Goal: Information Seeking & Learning: Learn about a topic

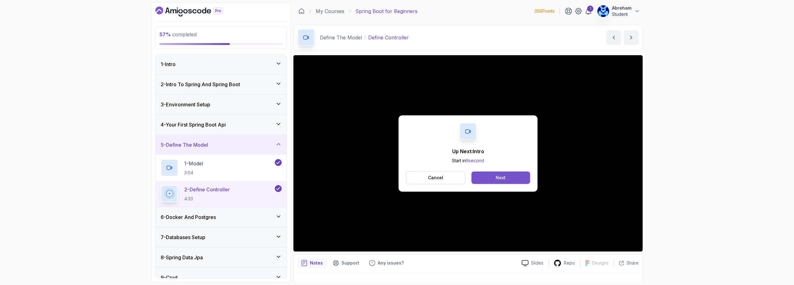
click at [501, 176] on div "Next" at bounding box center [501, 178] width 10 height 6
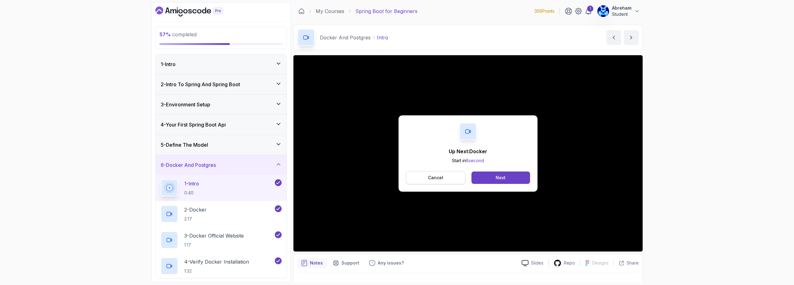
click at [439, 178] on p "Cancel" at bounding box center [435, 178] width 15 height 6
click at [500, 179] on div "Next" at bounding box center [501, 178] width 10 height 6
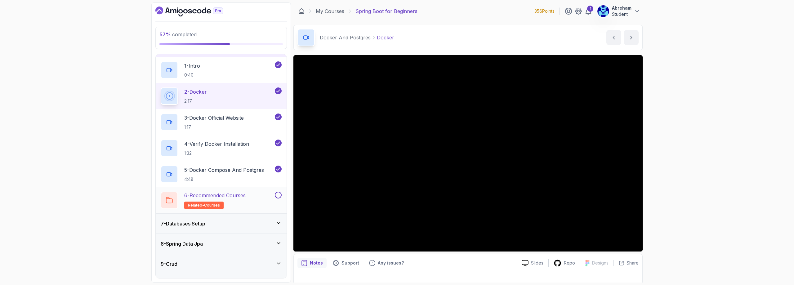
scroll to position [124, 0]
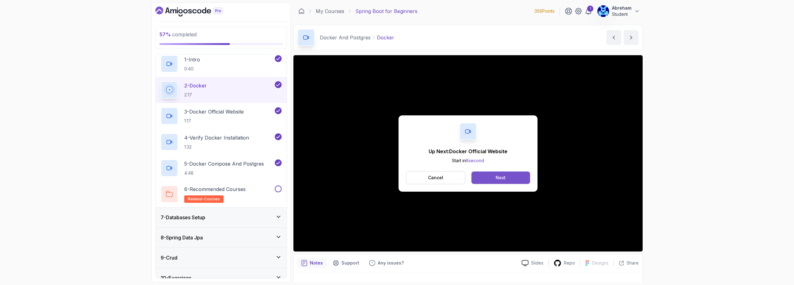
click at [505, 178] on div "Next" at bounding box center [501, 178] width 10 height 6
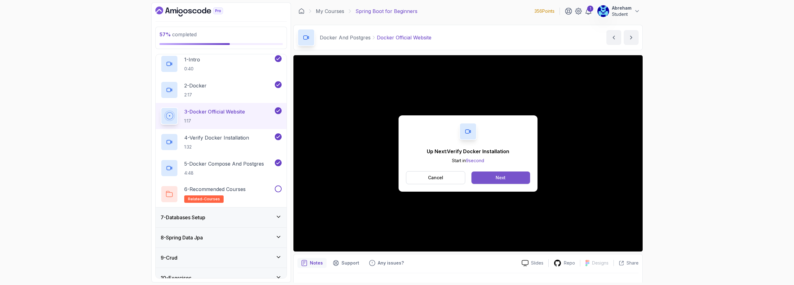
click at [504, 174] on button "Next" at bounding box center [500, 178] width 59 height 12
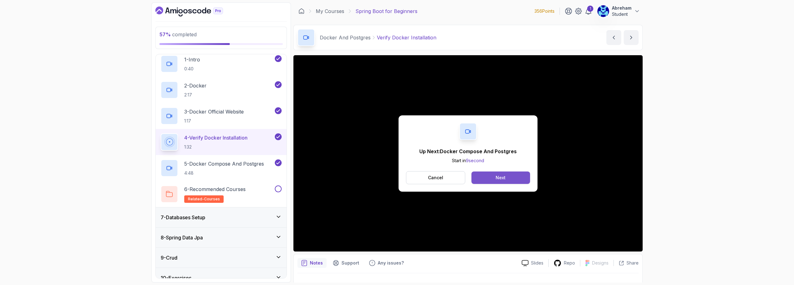
click at [511, 180] on button "Next" at bounding box center [500, 178] width 59 height 12
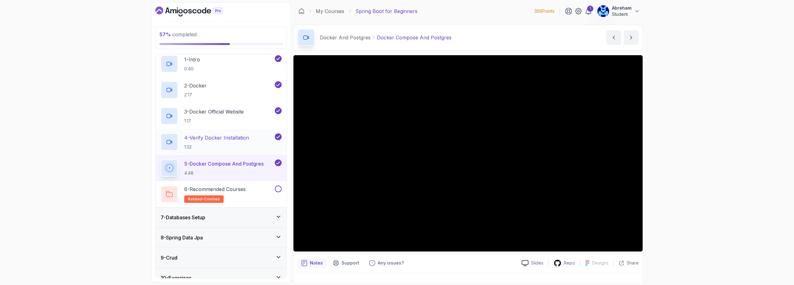
click at [220, 136] on p "4 - Verify Docker Installation" at bounding box center [216, 137] width 65 height 7
click at [228, 164] on p "5 - Docker Compose And Postgres" at bounding box center [224, 163] width 80 height 7
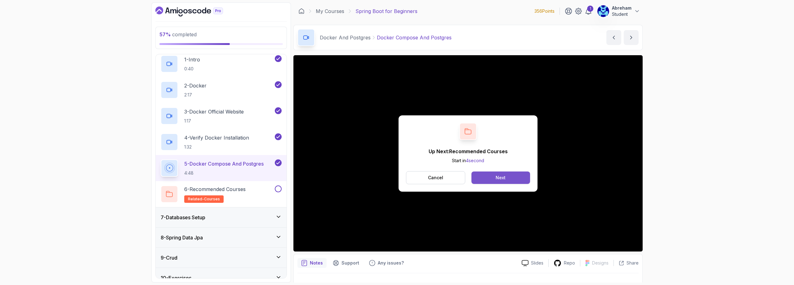
click at [518, 174] on button "Next" at bounding box center [500, 178] width 59 height 12
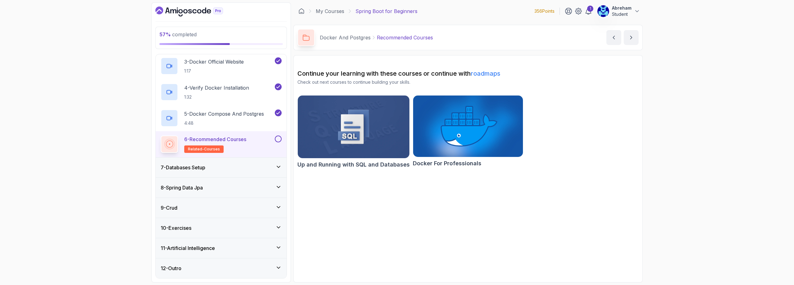
click at [222, 167] on div "7 - Databases Setup" at bounding box center [221, 167] width 121 height 7
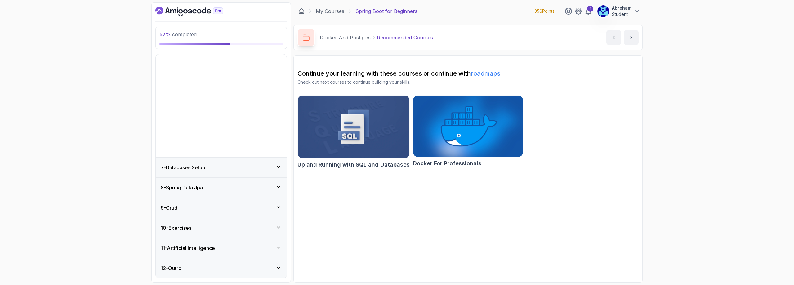
scroll to position [18, 0]
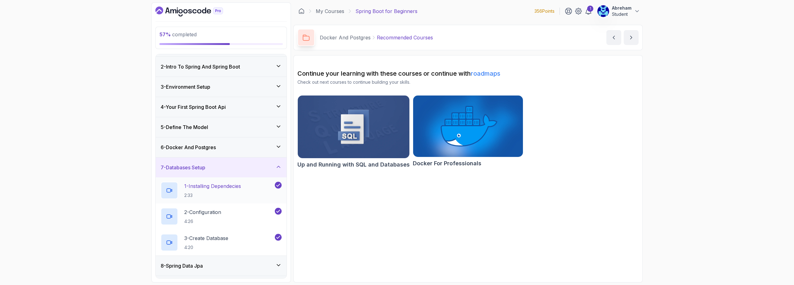
click at [222, 186] on p "1 - Installing Dependecies" at bounding box center [212, 185] width 57 height 7
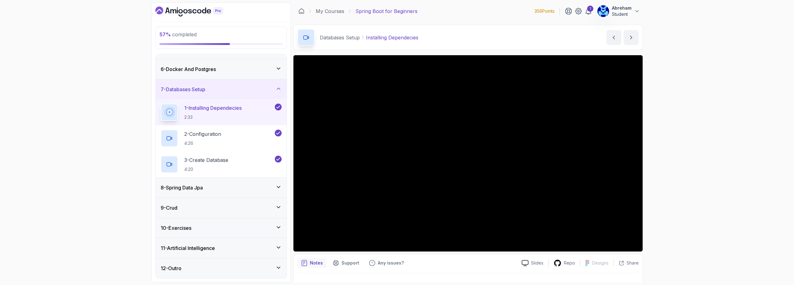
scroll to position [65, 0]
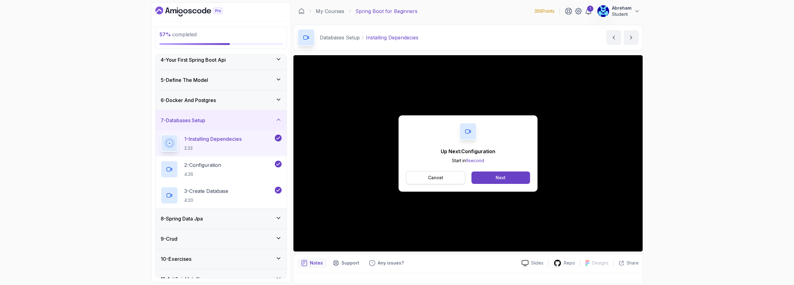
click at [432, 177] on p "Cancel" at bounding box center [435, 178] width 15 height 6
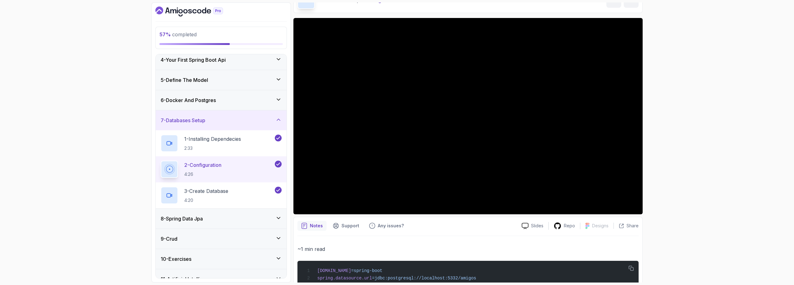
scroll to position [31, 0]
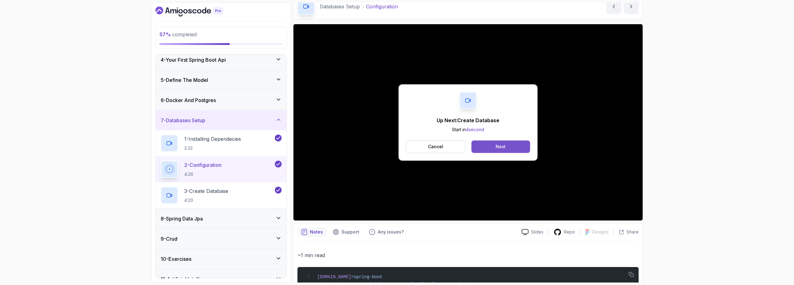
click at [497, 147] on div "Next" at bounding box center [501, 147] width 10 height 6
